Goal: Communication & Community: Participate in discussion

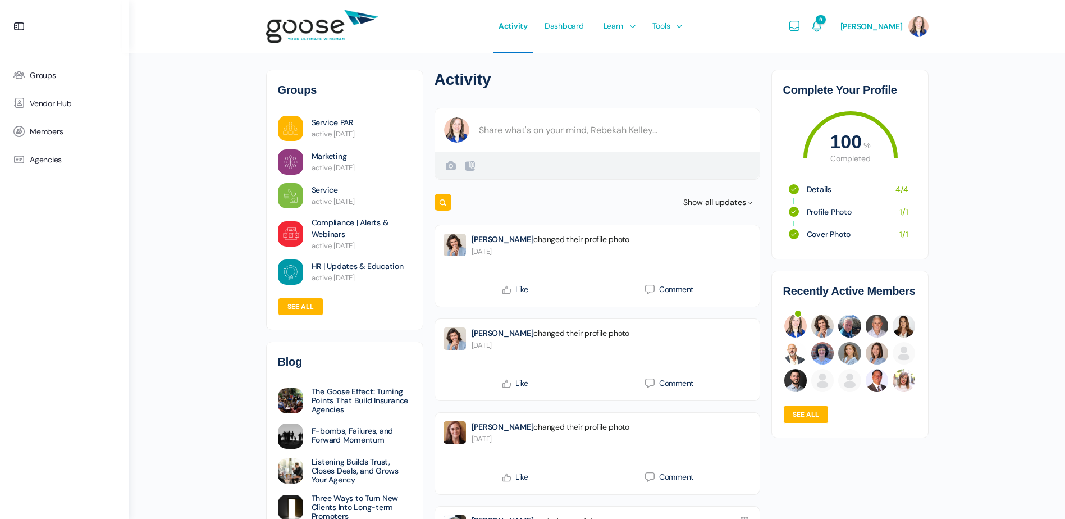
click at [332, 122] on link "Service PAR" at bounding box center [333, 123] width 42 height 12
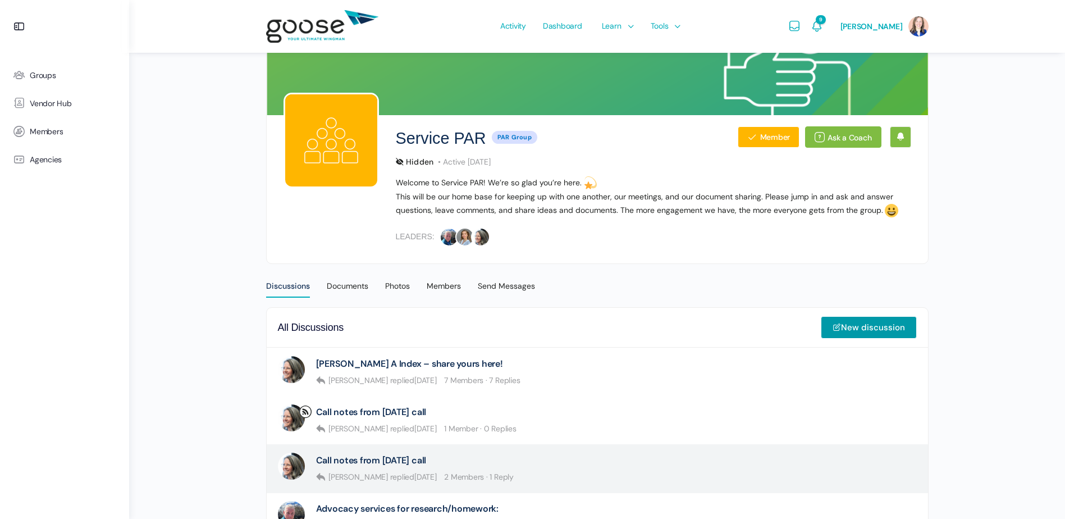
scroll to position [56, 0]
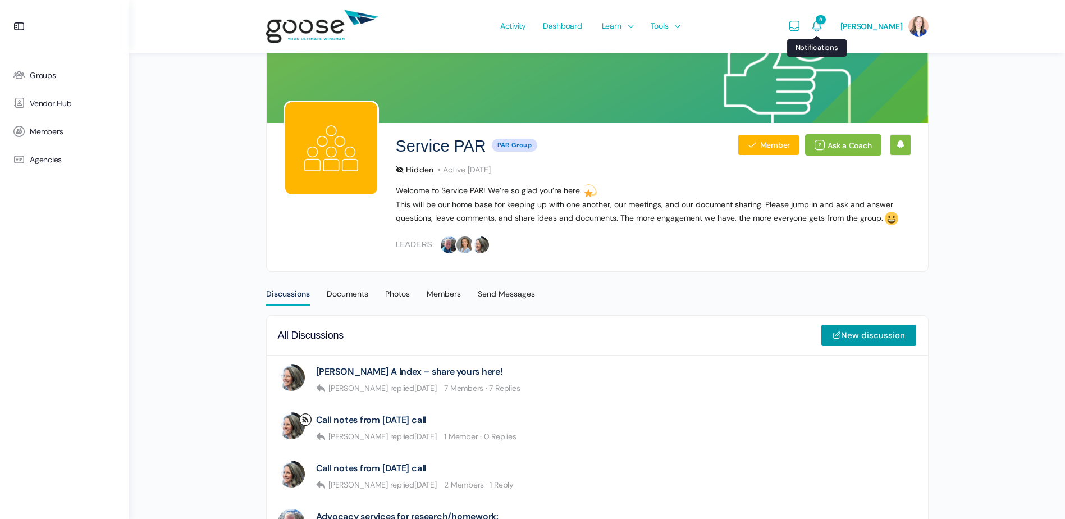
click at [821, 24] on icon "Notifications" at bounding box center [816, 26] width 13 height 13
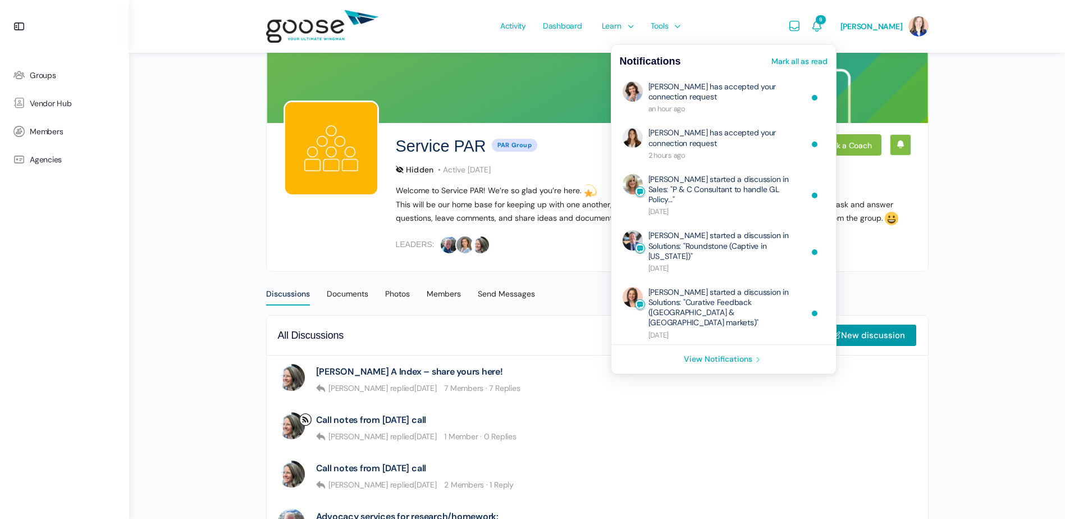
click at [232, 284] on div "Service PAR Hidden PAR Group Member Ask a Coach Hidden PAR Group Active 4 days …" at bounding box center [597, 408] width 936 height 928
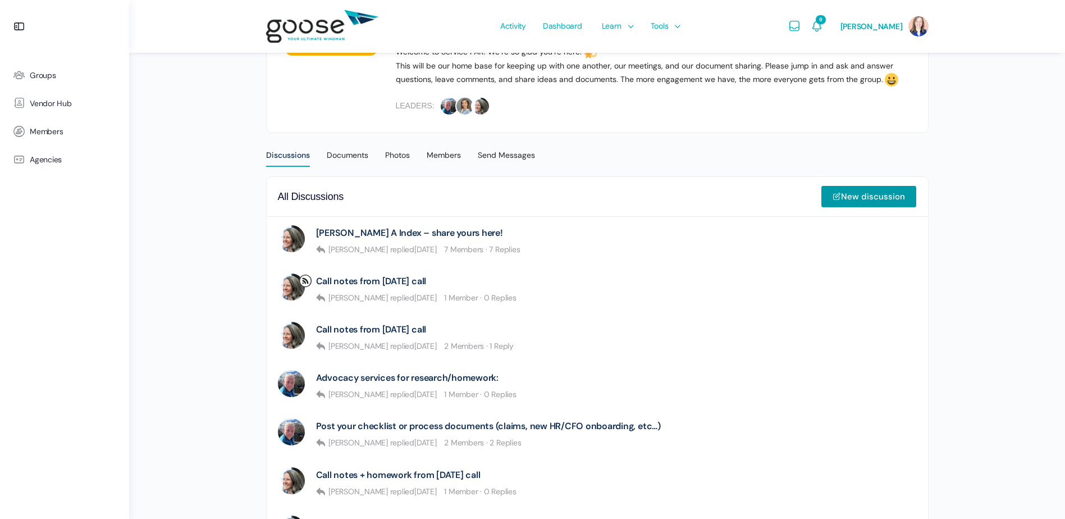
scroll to position [225, 0]
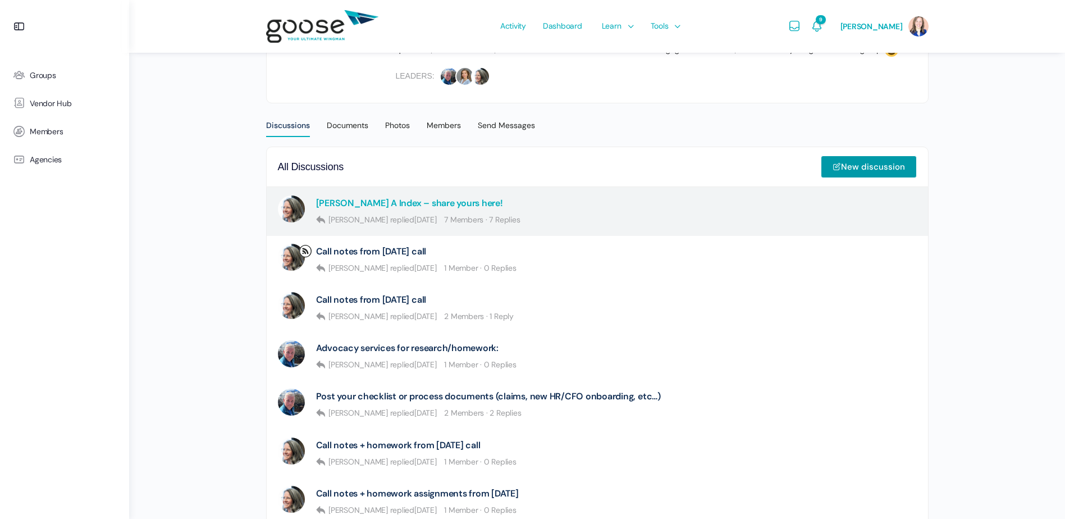
click at [391, 201] on link "[PERSON_NAME] A Index – share yours here!" at bounding box center [409, 203] width 187 height 11
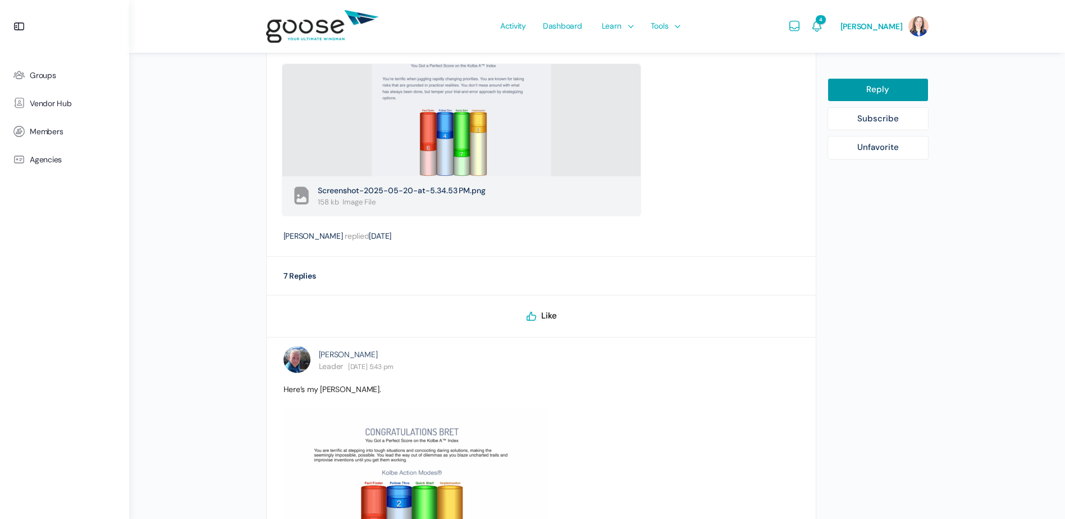
scroll to position [393, 0]
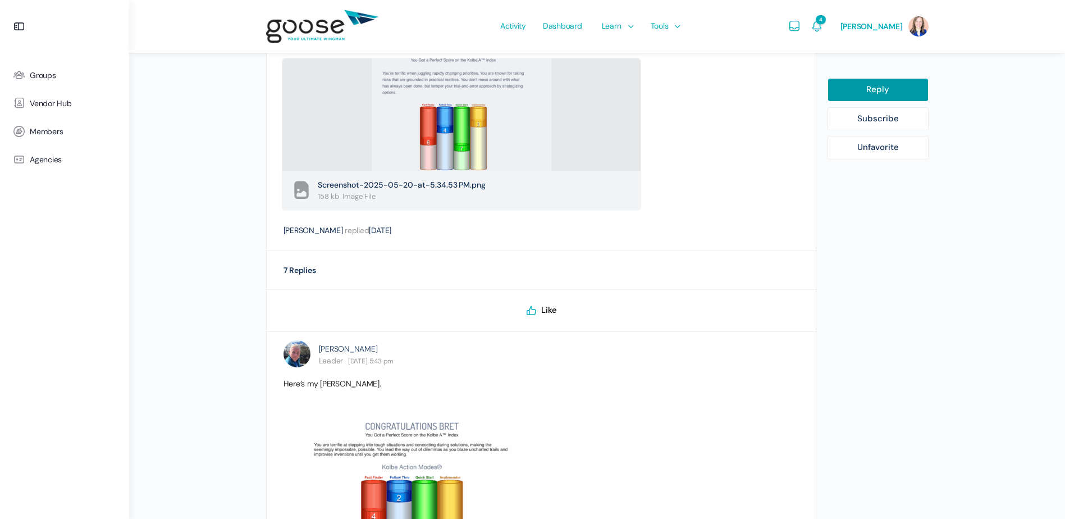
click at [300, 270] on div "7 Replies" at bounding box center [300, 270] width 33 height 15
click at [285, 272] on div "7 Replies" at bounding box center [300, 270] width 33 height 15
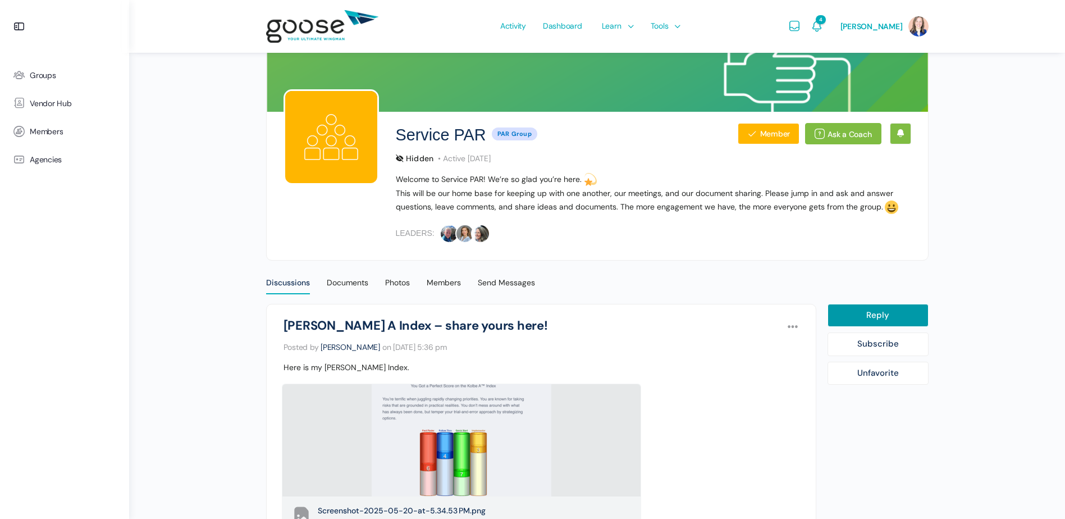
scroll to position [0, 0]
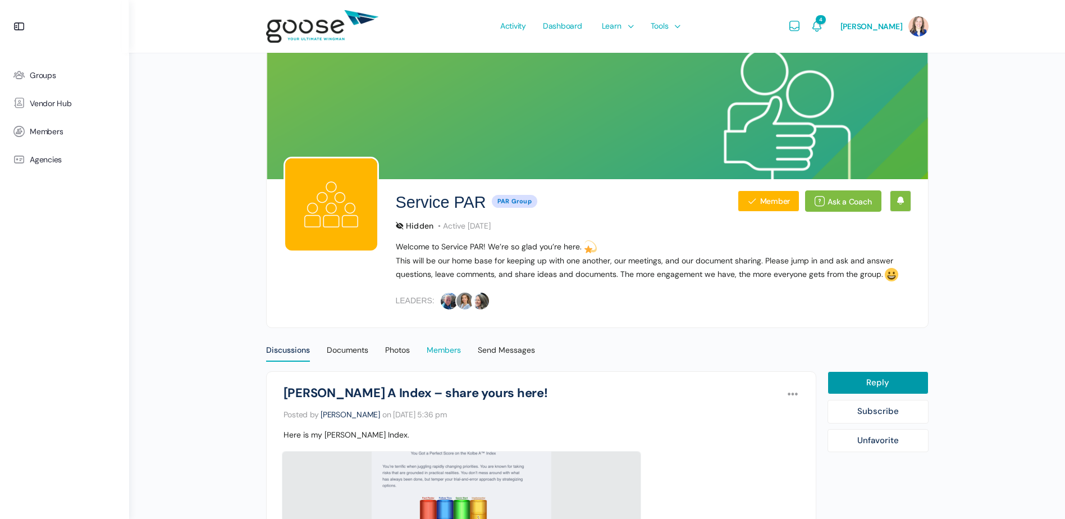
click at [437, 354] on div "Members" at bounding box center [444, 353] width 34 height 17
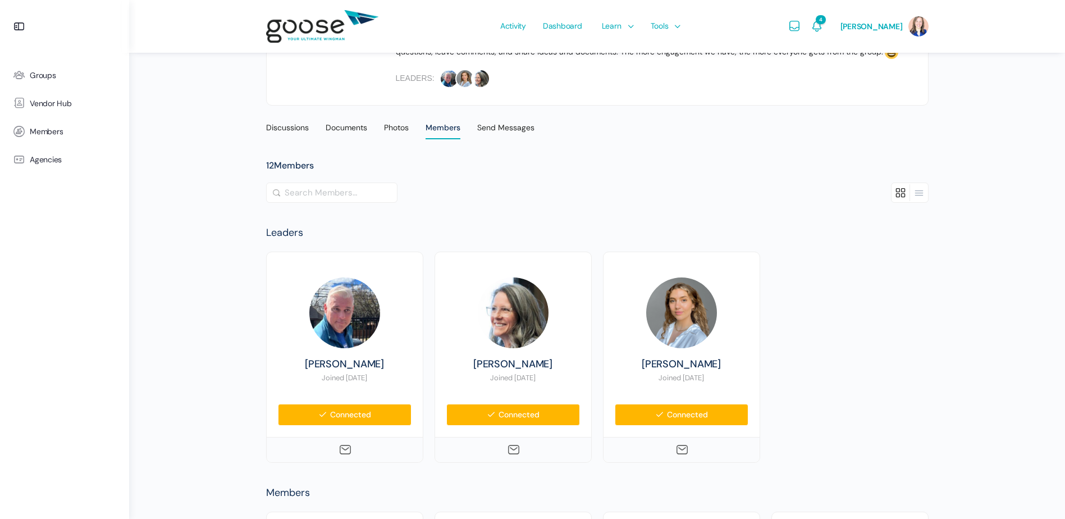
scroll to position [112, 0]
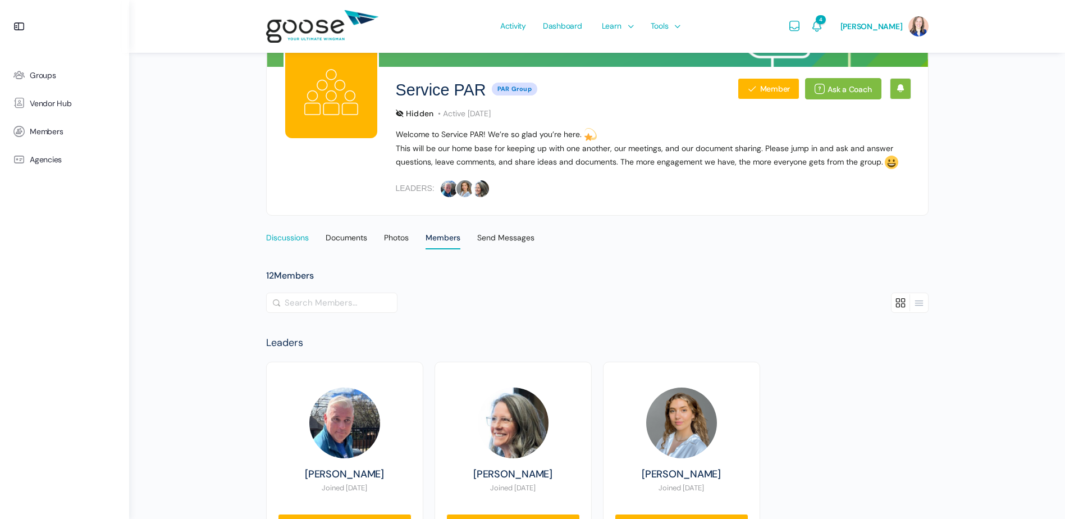
click at [271, 236] on div "Discussions" at bounding box center [287, 240] width 43 height 17
